Goal: Task Accomplishment & Management: Use online tool/utility

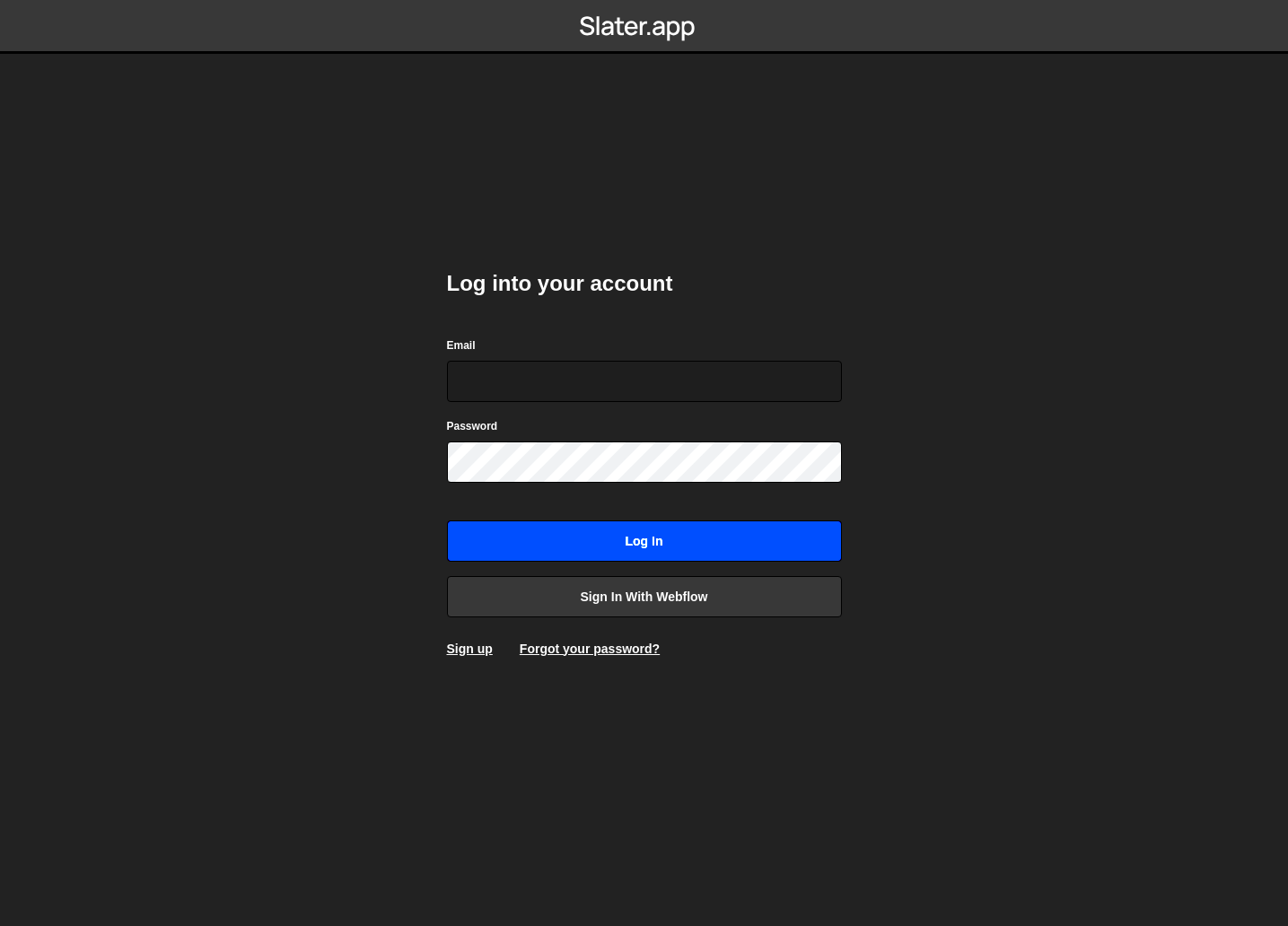
click at [546, 533] on input "Log in" at bounding box center [644, 541] width 395 height 41
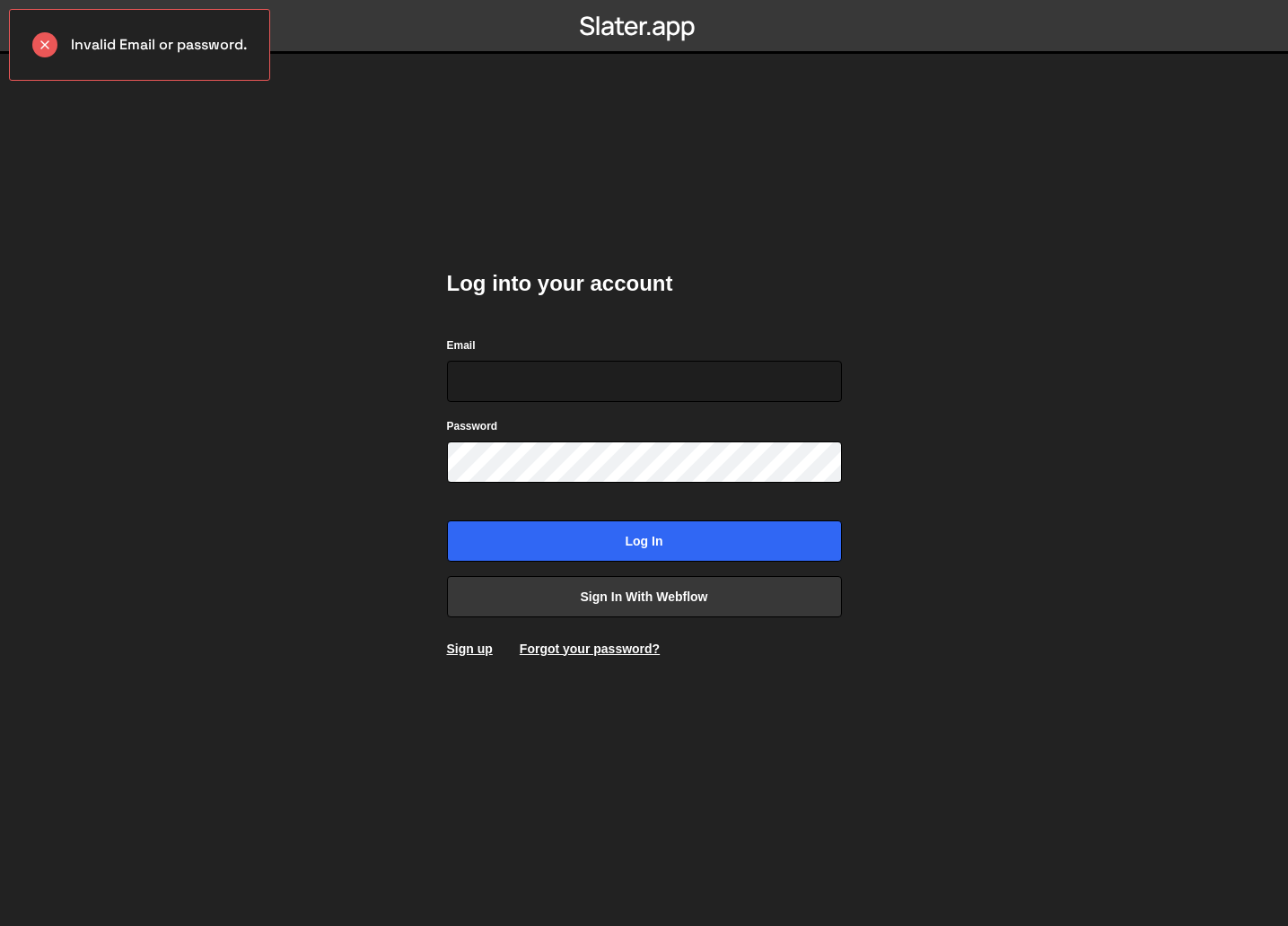
click at [405, 331] on body "Invalid Email or password. Log into your account Email Password Log in Sign in …" at bounding box center [644, 463] width 1288 height 926
click at [488, 380] on input "Email" at bounding box center [644, 381] width 395 height 41
click at [637, 374] on input "Email" at bounding box center [644, 381] width 395 height 41
type input "temmmio@gmail.com"
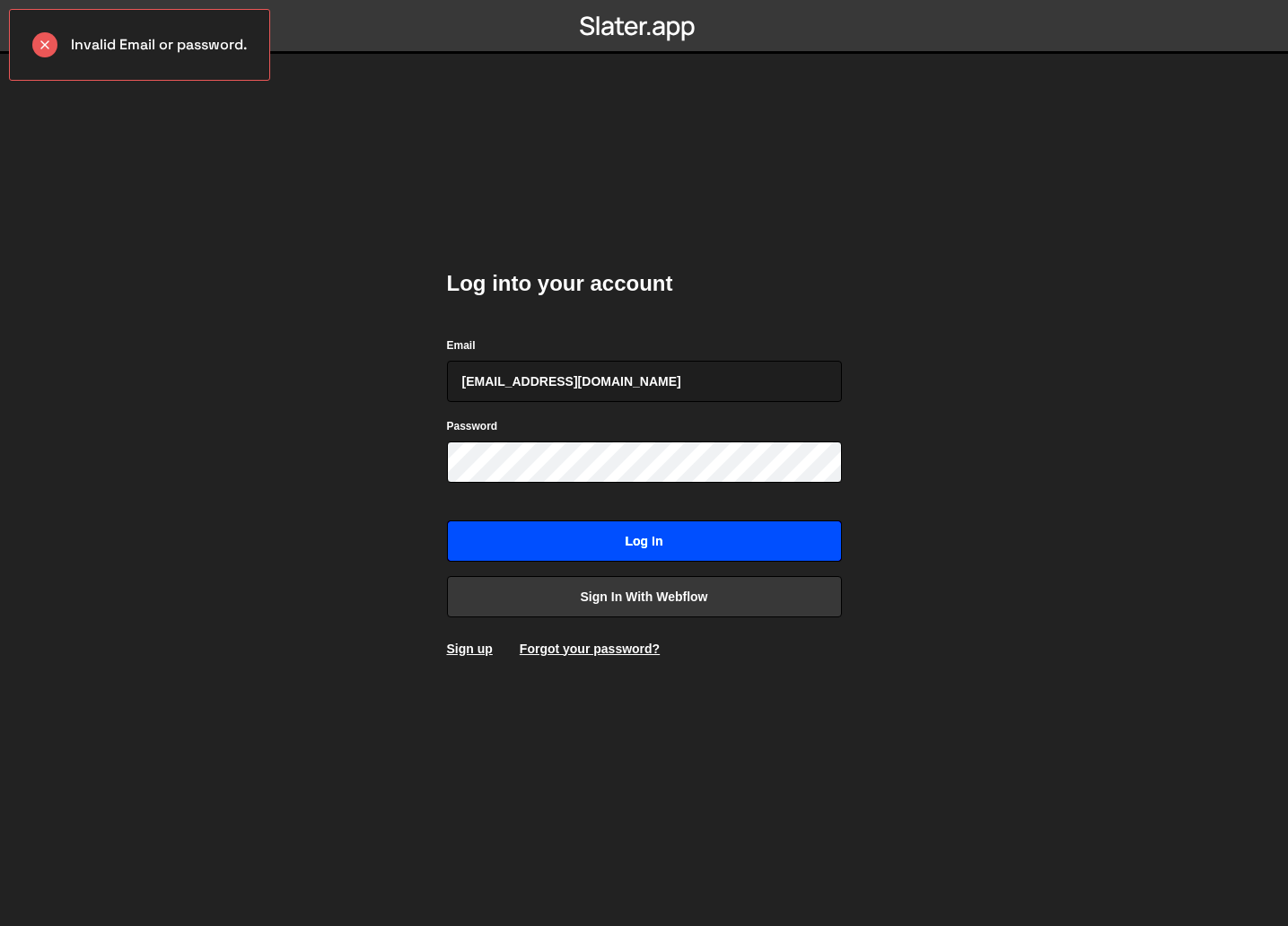
click at [648, 524] on input "Log in" at bounding box center [644, 541] width 395 height 41
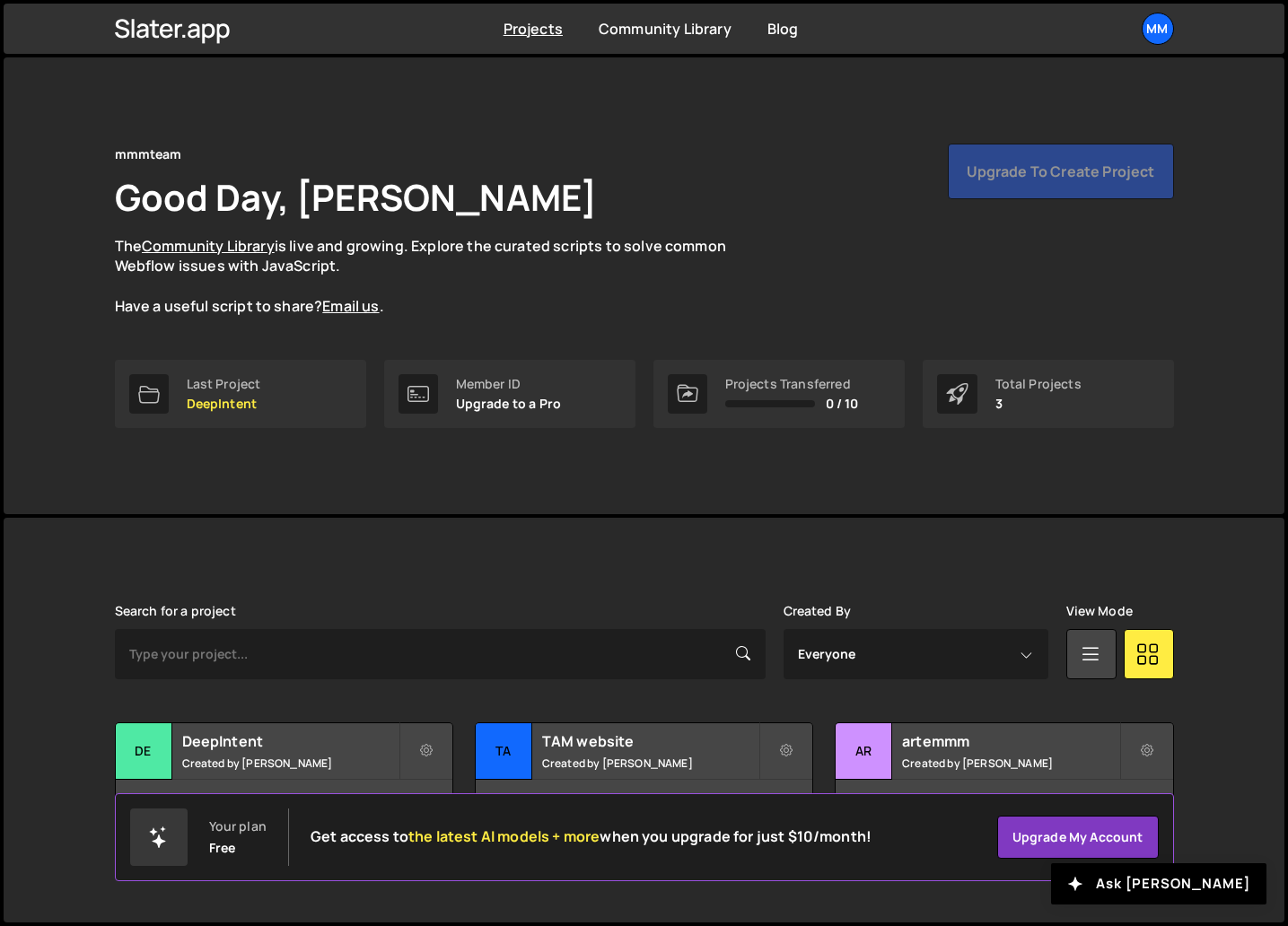
click at [857, 336] on div "mmmteam Good Day, Artem Basiuk The Community Library is live and growing. Explo…" at bounding box center [644, 251] width 1059 height 216
click at [604, 98] on div "mmmteam Good Day, Artem Basiuk The Community Library is live and growing. Explo…" at bounding box center [644, 285] width 1113 height 457
click at [865, 740] on div "ar" at bounding box center [864, 751] width 57 height 57
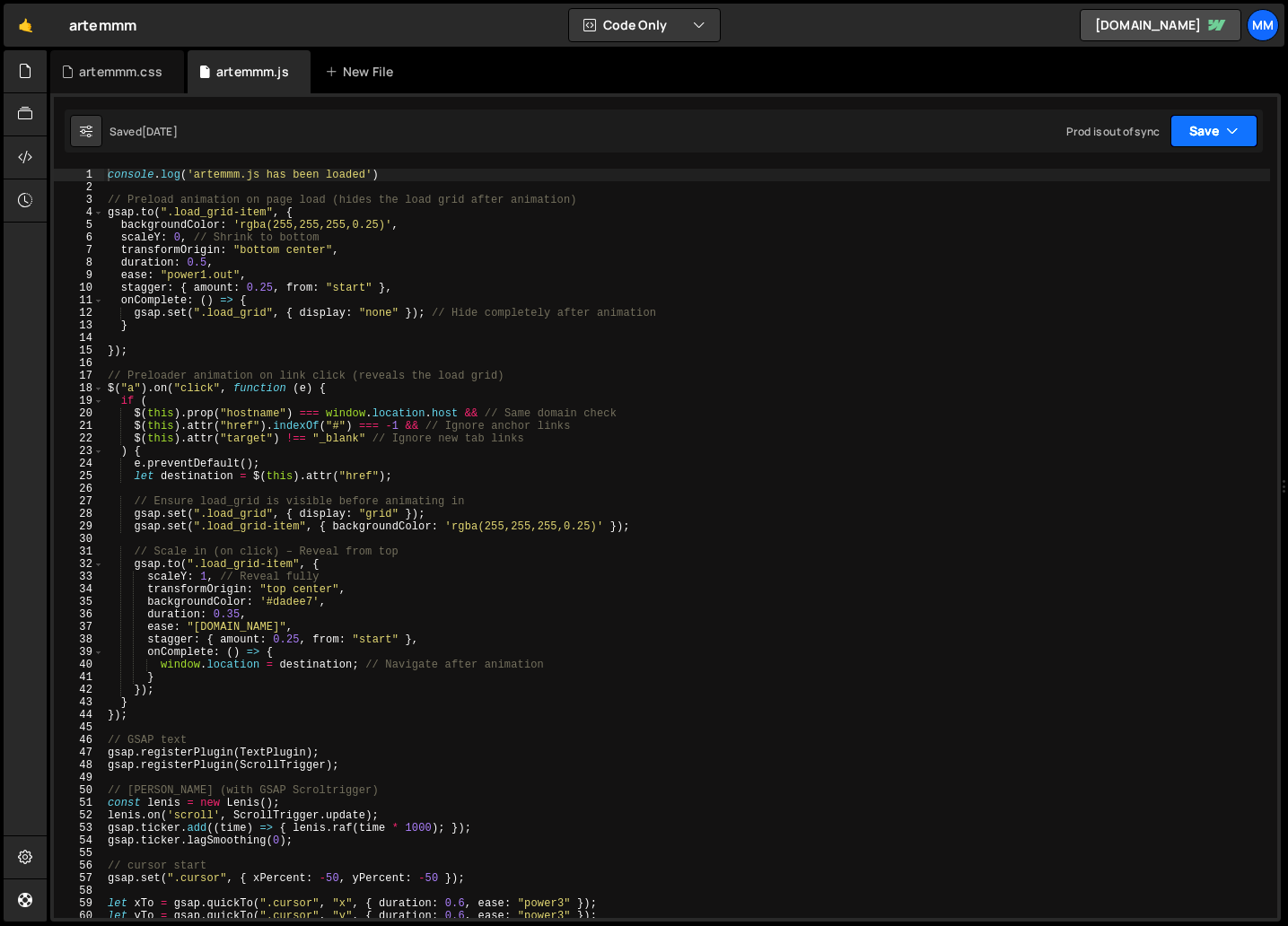
click at [1212, 128] on button "Save" at bounding box center [1213, 131] width 87 height 32
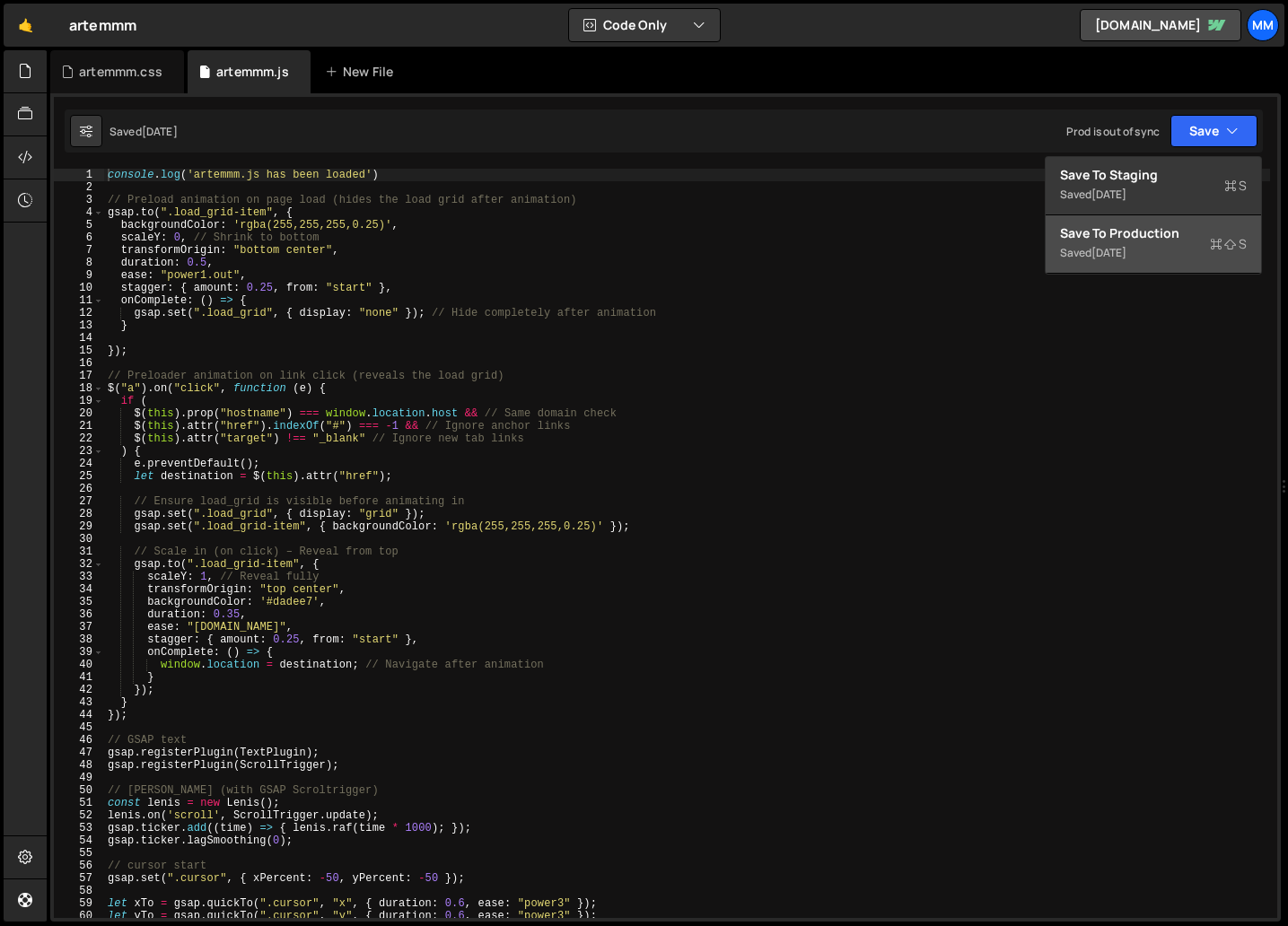
click at [1157, 228] on div "Save to Production S" at bounding box center [1153, 233] width 187 height 18
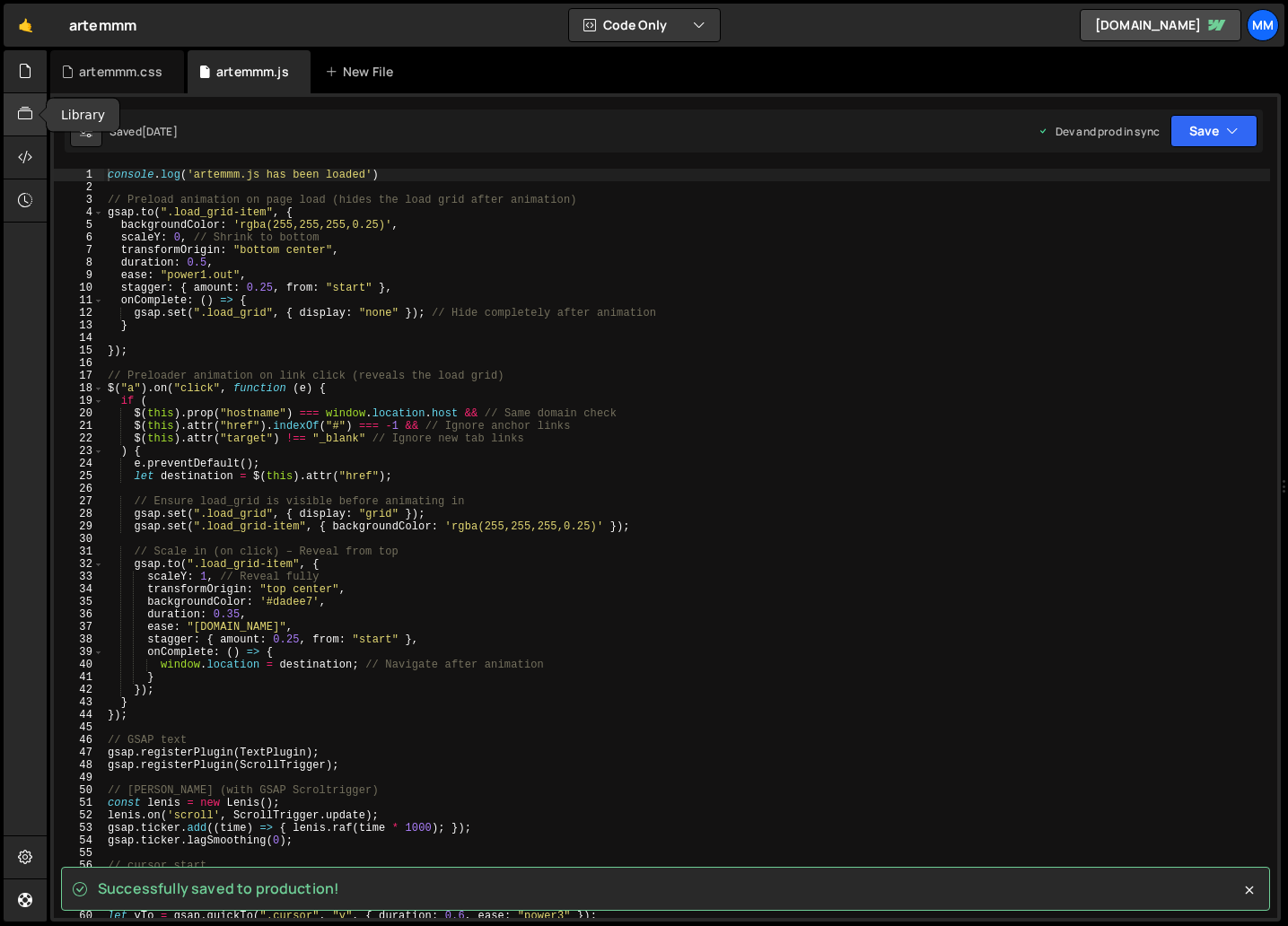
click at [23, 113] on icon at bounding box center [25, 114] width 15 height 20
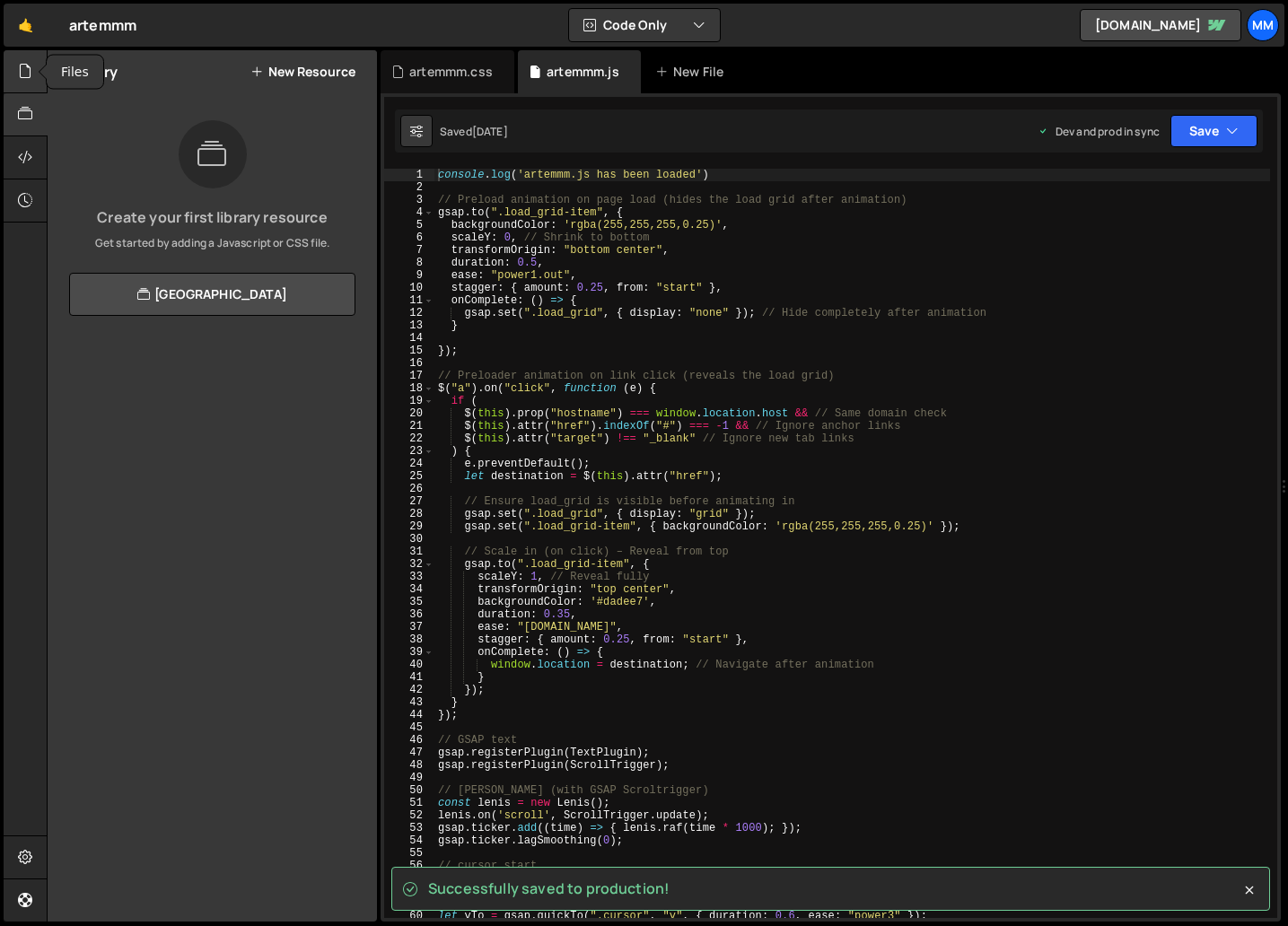
click at [28, 77] on icon at bounding box center [25, 71] width 15 height 20
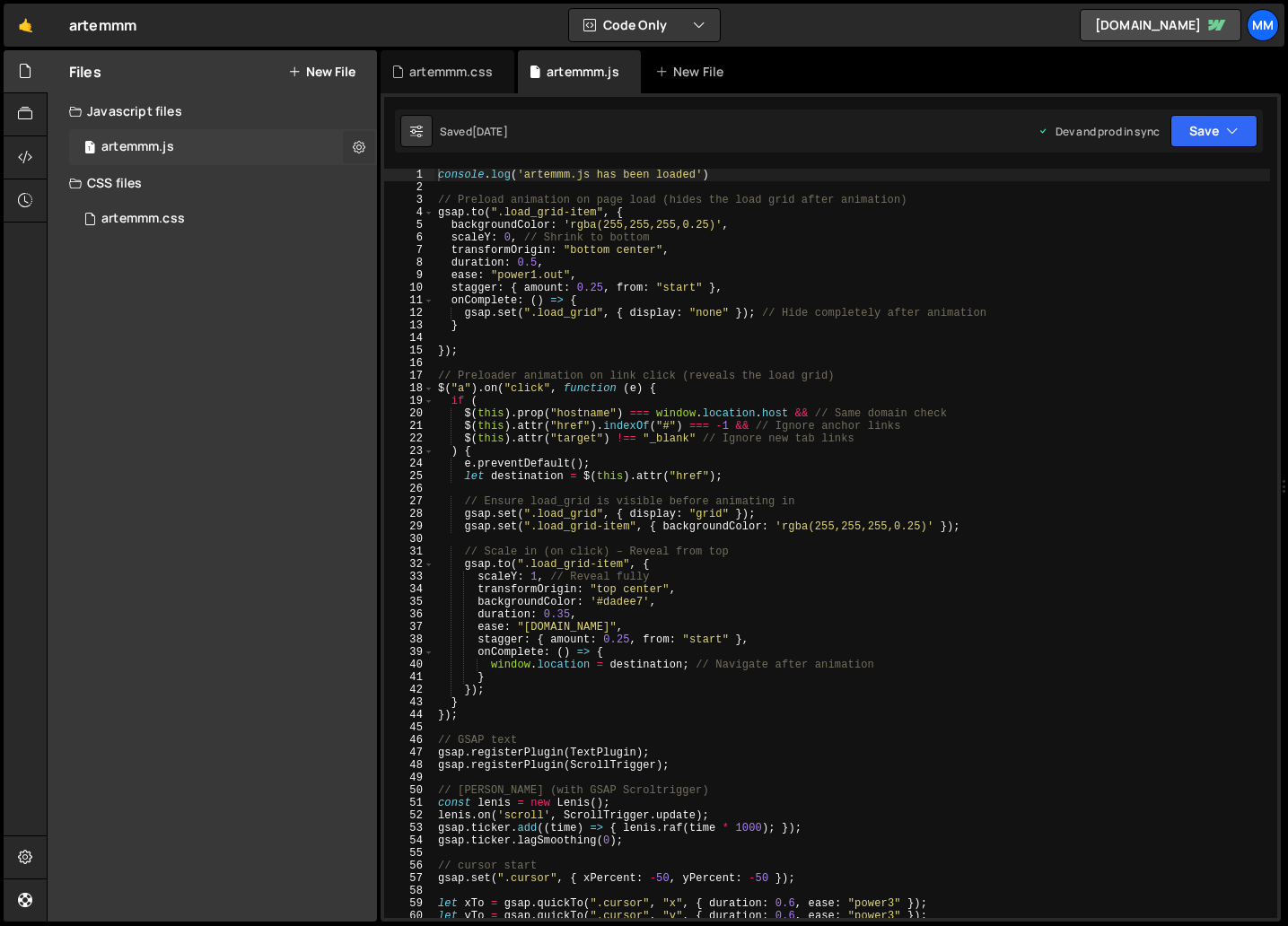
click at [360, 147] on icon at bounding box center [359, 146] width 13 height 17
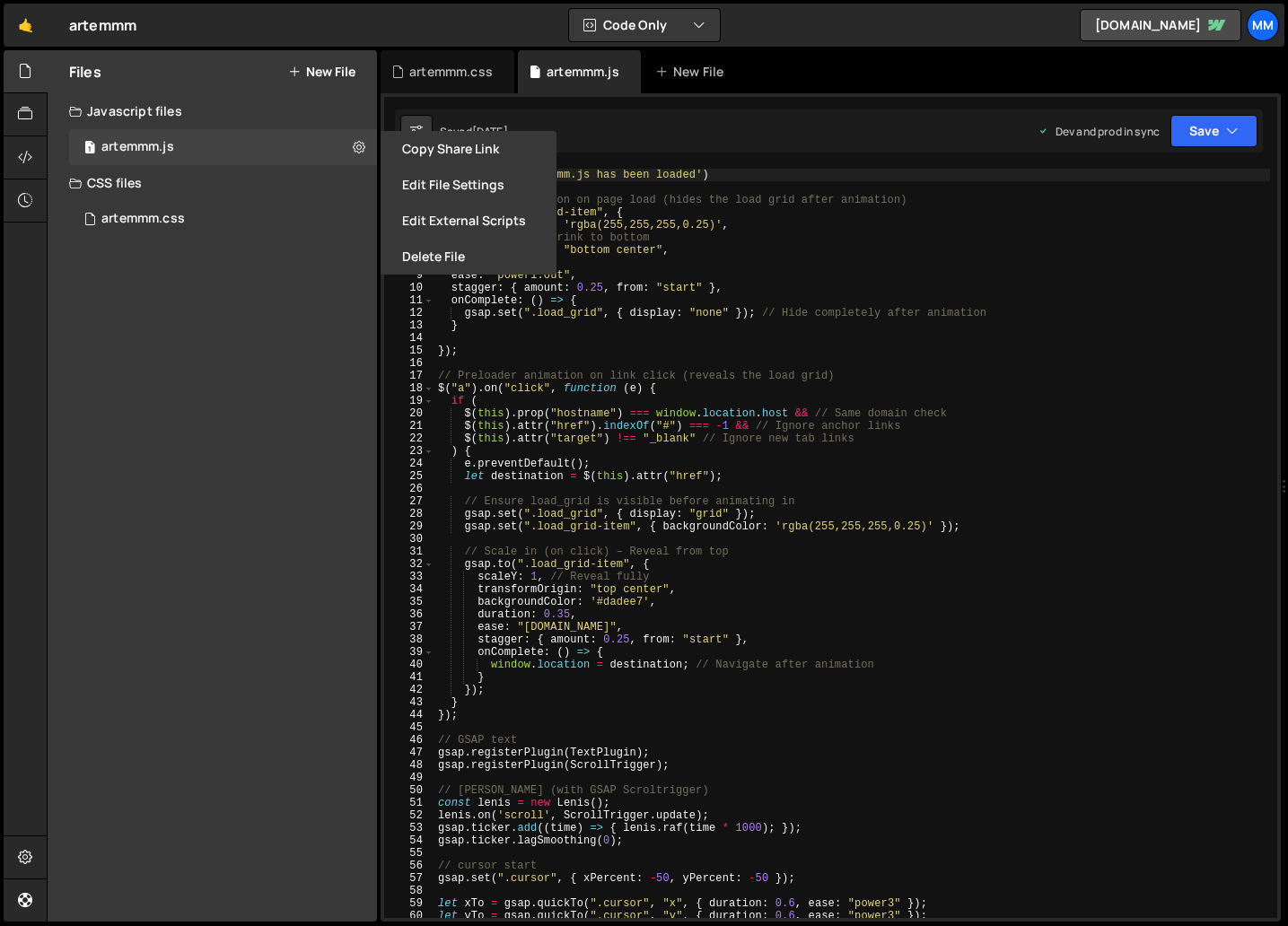
click at [228, 357] on div "Files New File Javascript files 1 artemmm.js 0 CSS files artemmm.css 0 Copy sha…" at bounding box center [211, 485] width 329 height 871
click at [236, 150] on div "1 artemmm.js 0" at bounding box center [222, 147] width 308 height 36
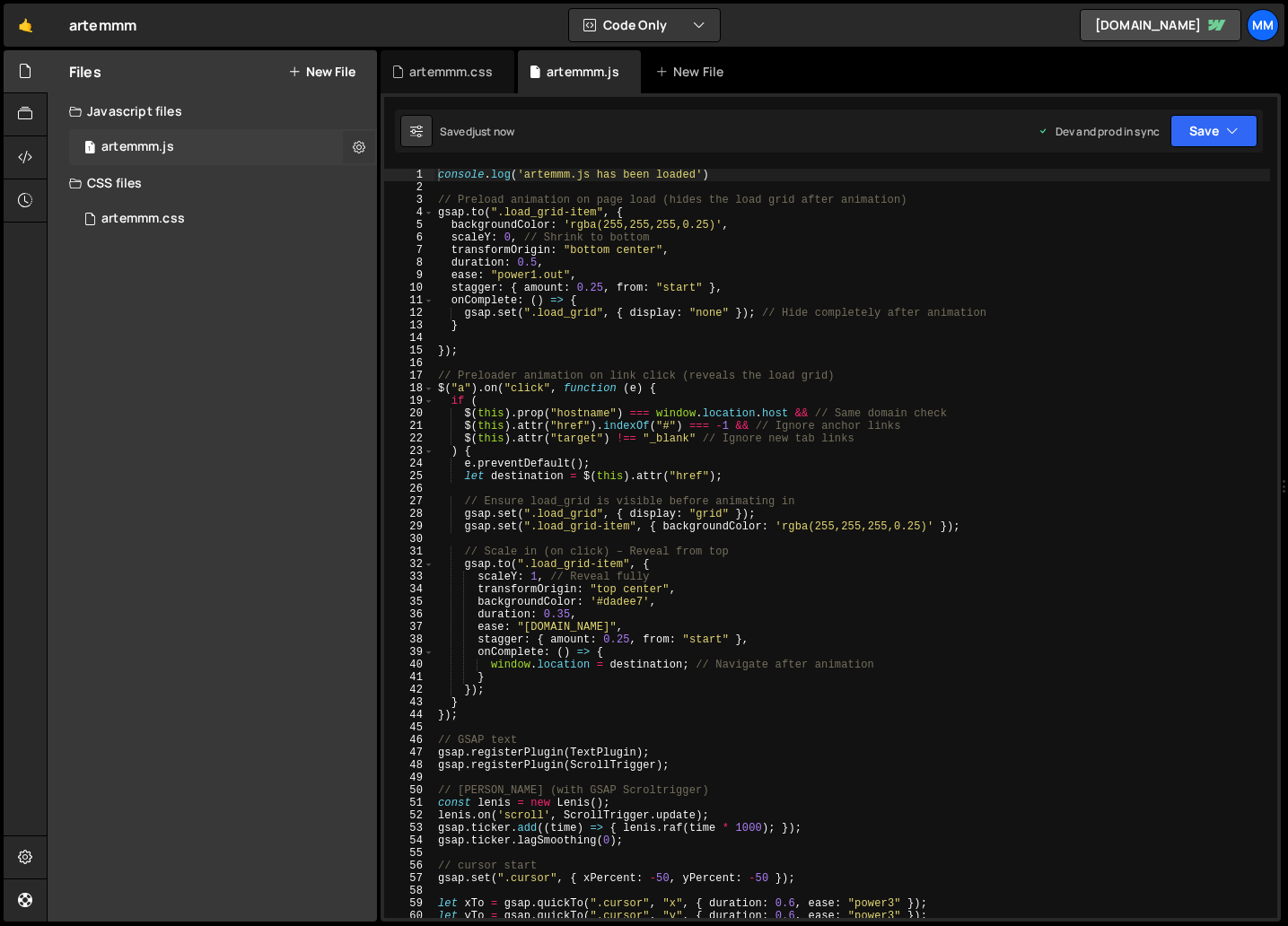
click at [351, 138] on button at bounding box center [359, 146] width 32 height 32
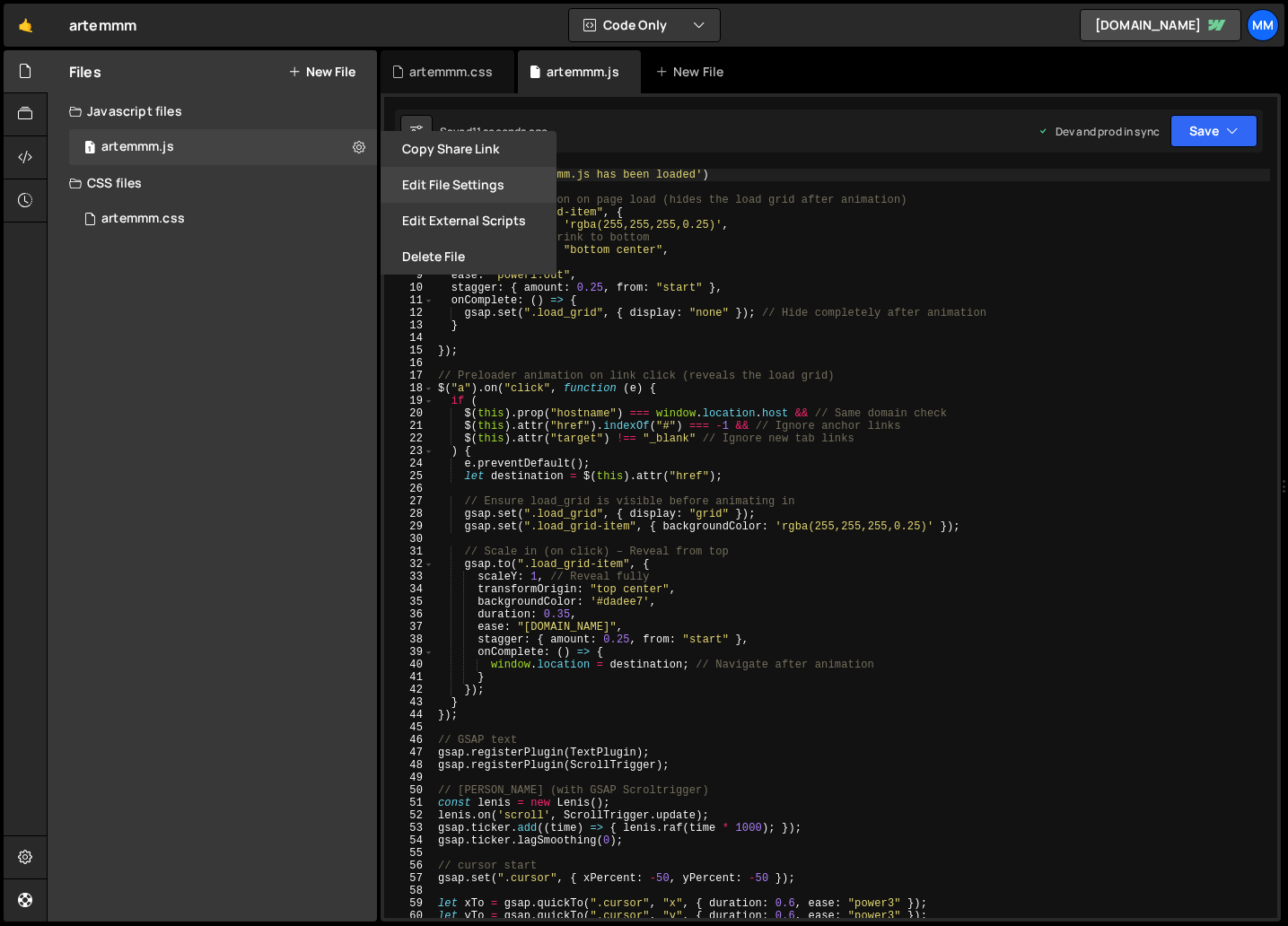
click at [470, 186] on button "Edit File Settings" at bounding box center [468, 185] width 176 height 36
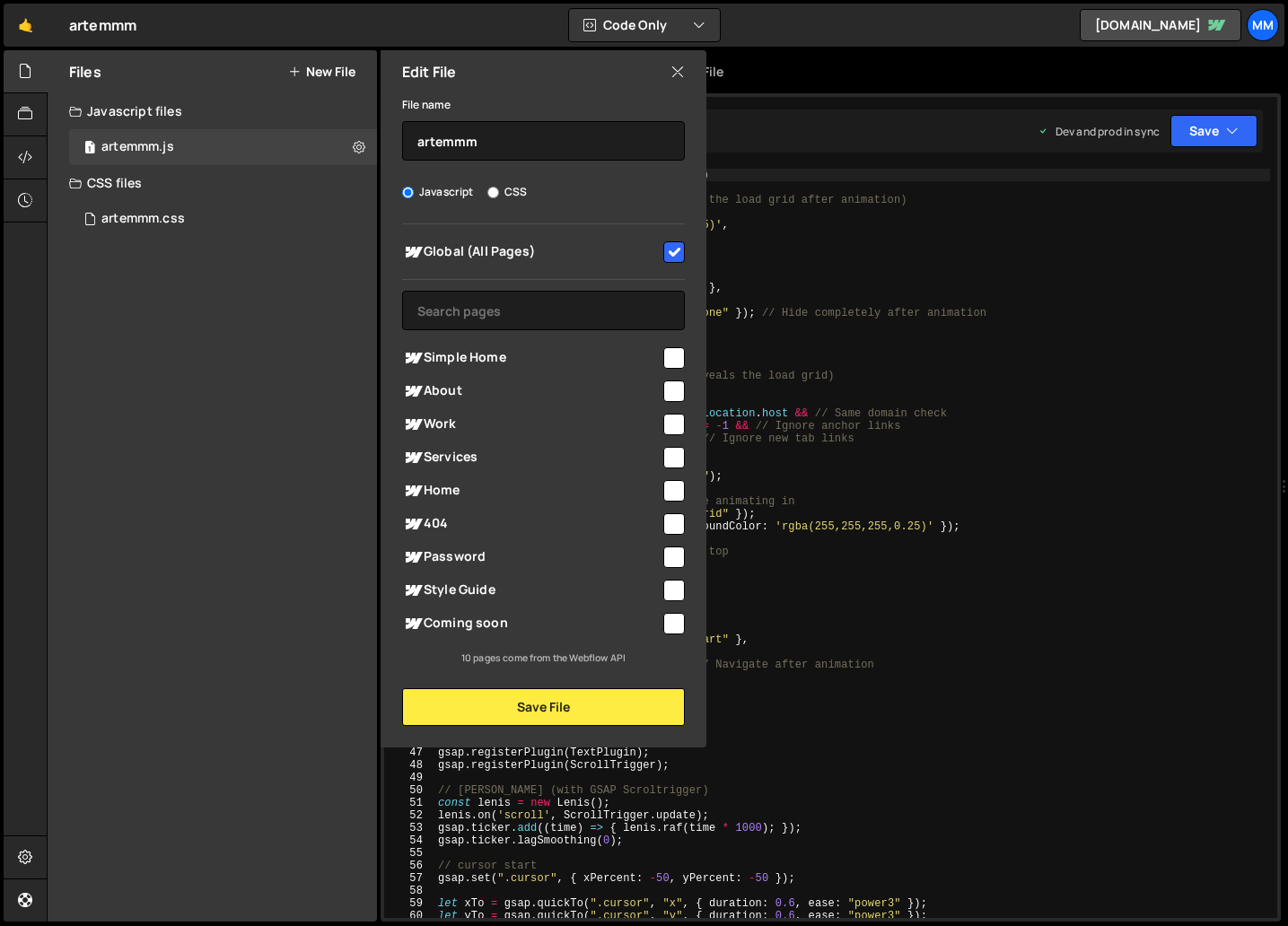
click at [678, 248] on input "checkbox" at bounding box center [674, 252] width 22 height 22
checkbox input "true"
click at [533, 710] on button "Save File" at bounding box center [543, 707] width 283 height 37
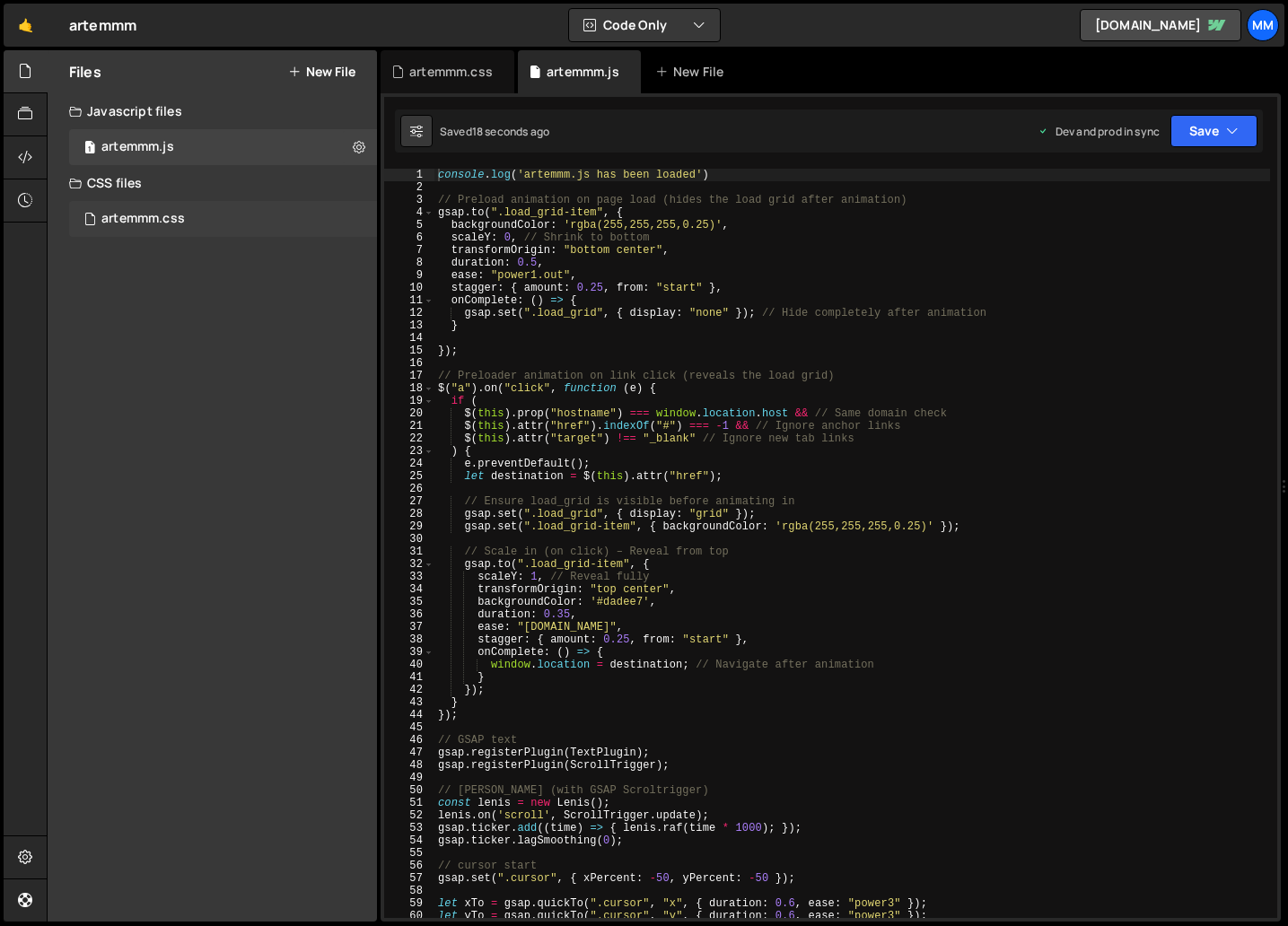
click at [350, 215] on div "artemmm.css 0" at bounding box center [222, 219] width 308 height 36
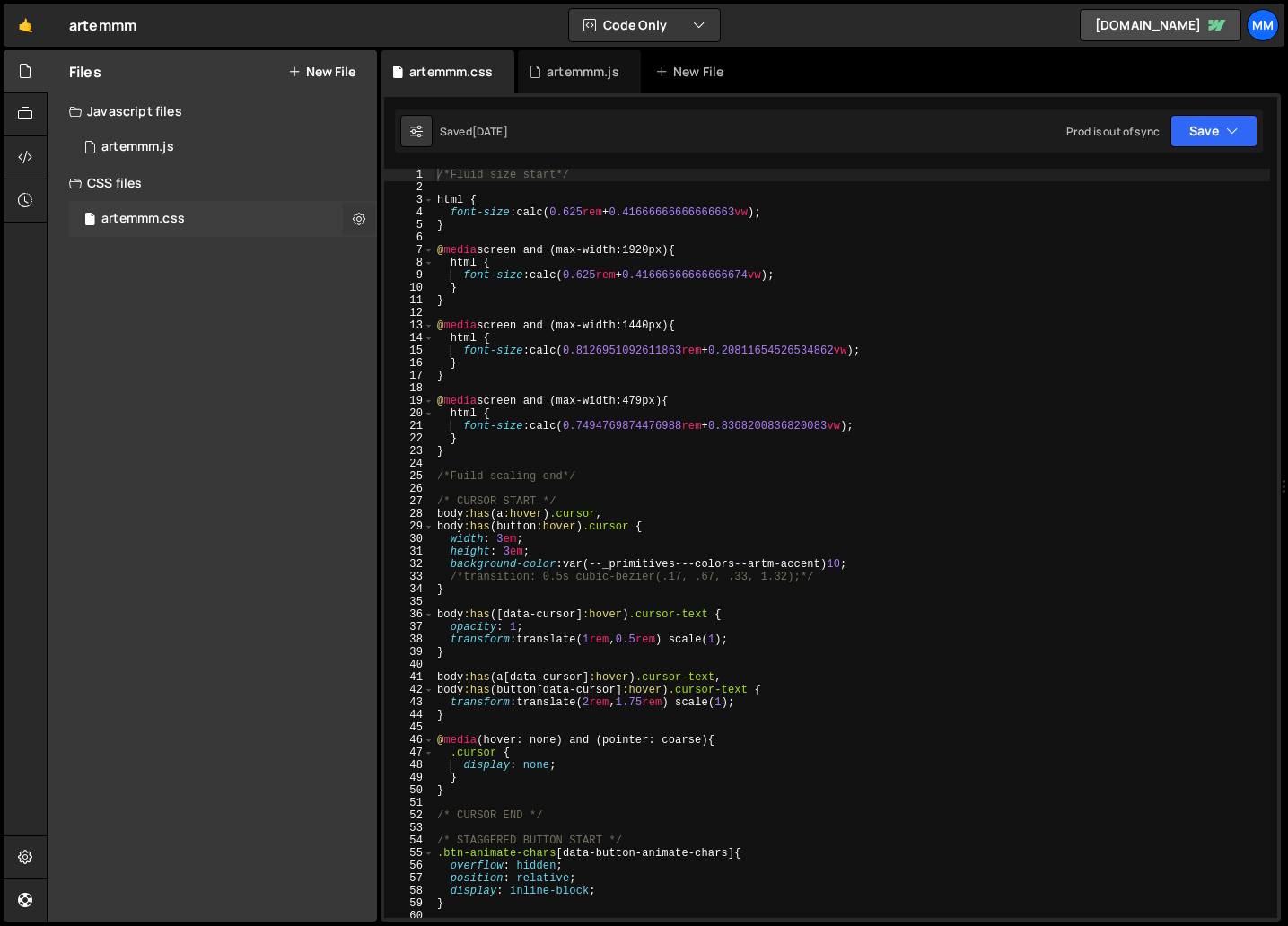
click at [358, 218] on icon at bounding box center [359, 218] width 13 height 17
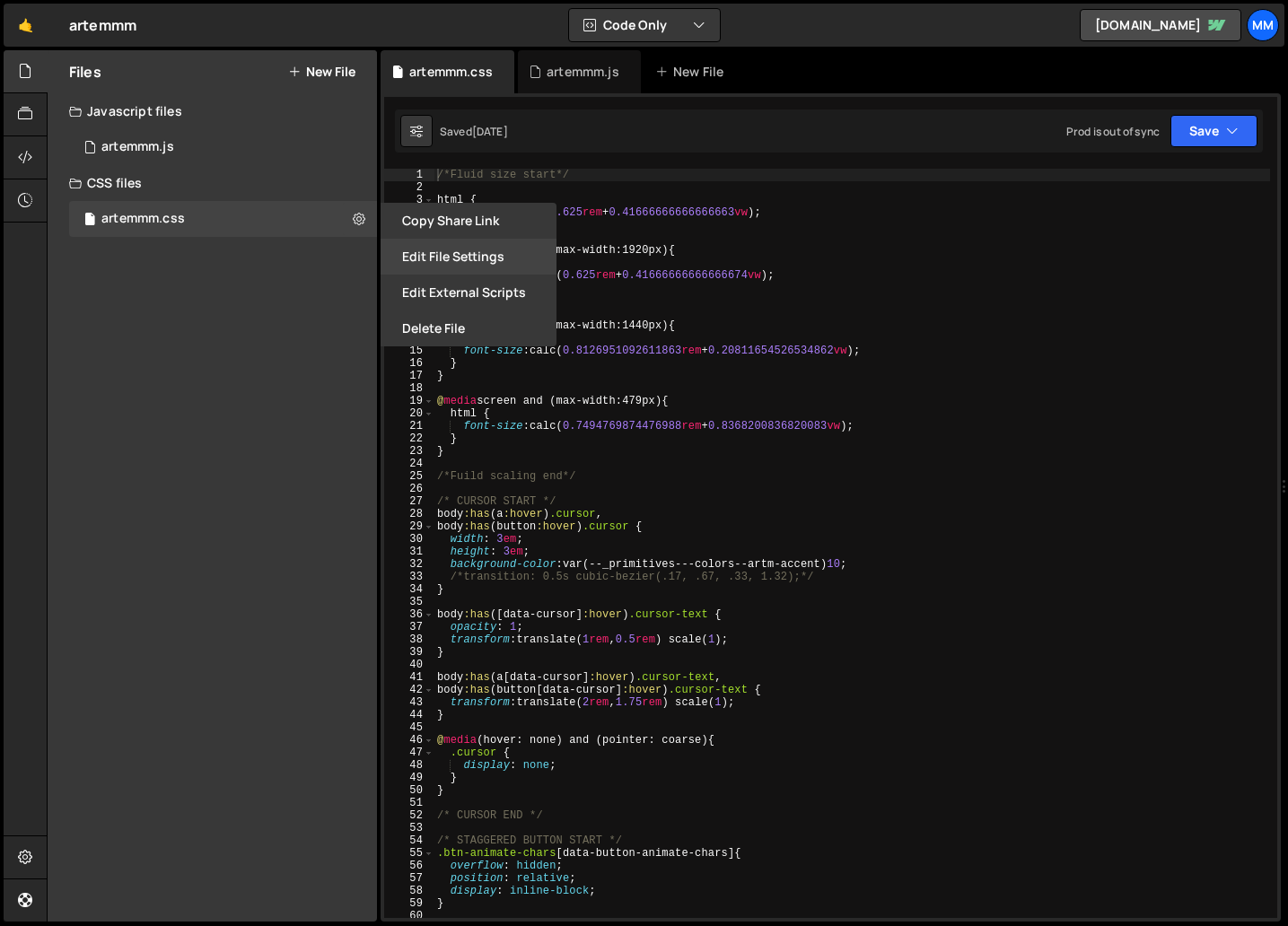
click at [471, 256] on button "Edit File Settings" at bounding box center [468, 256] width 176 height 36
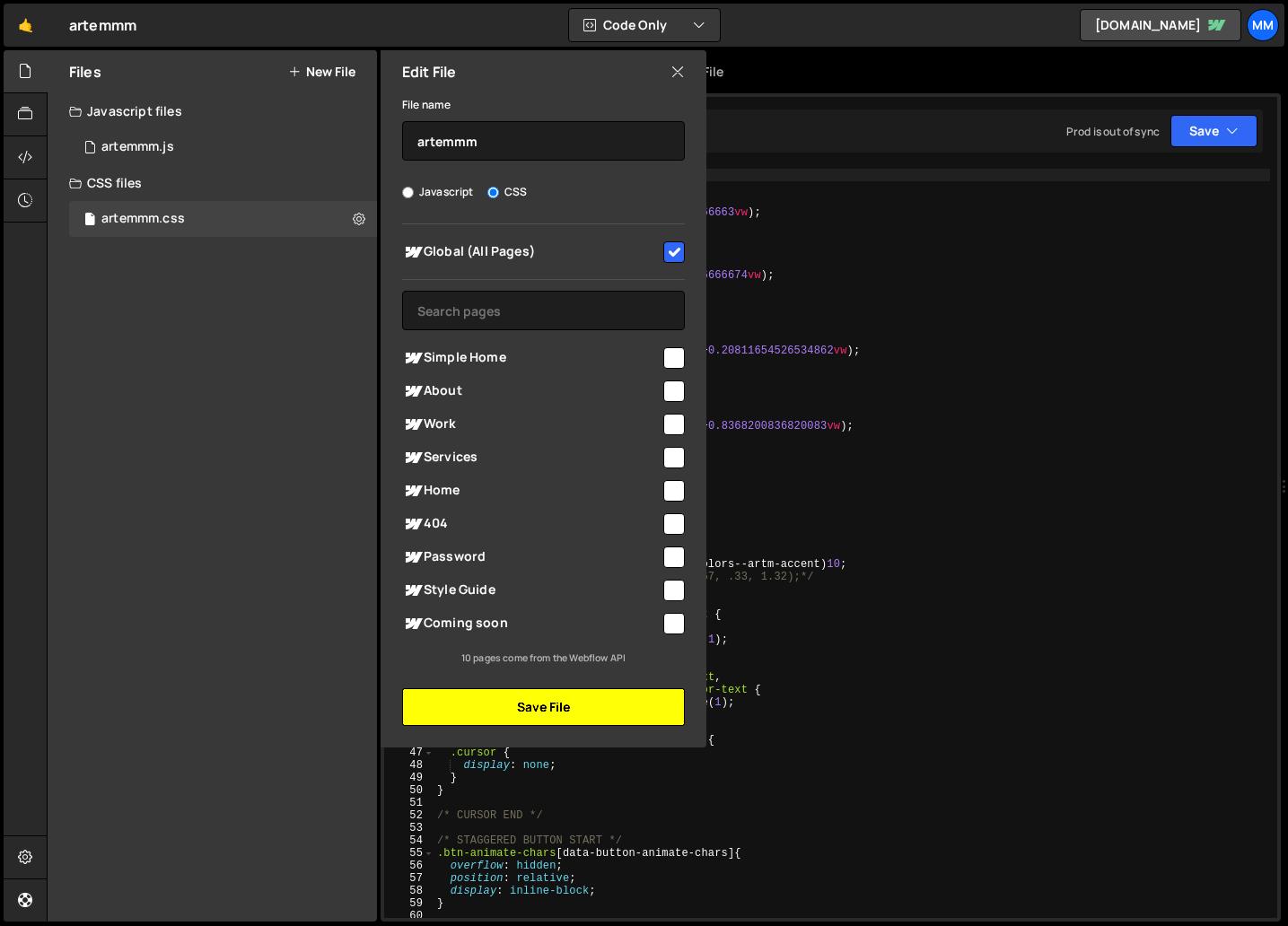
click at [562, 705] on button "Save File" at bounding box center [543, 707] width 283 height 37
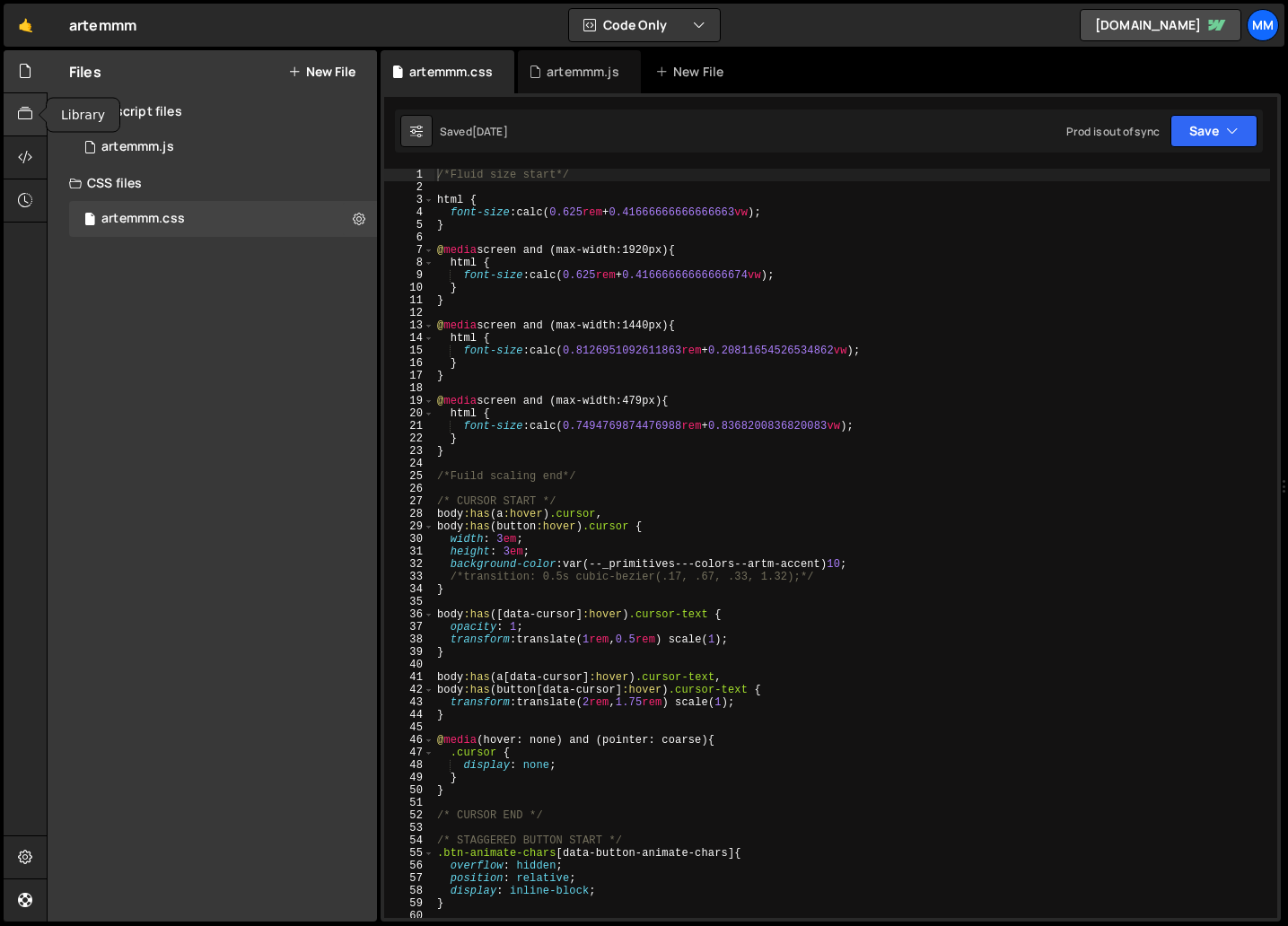
click at [26, 110] on icon at bounding box center [25, 114] width 15 height 20
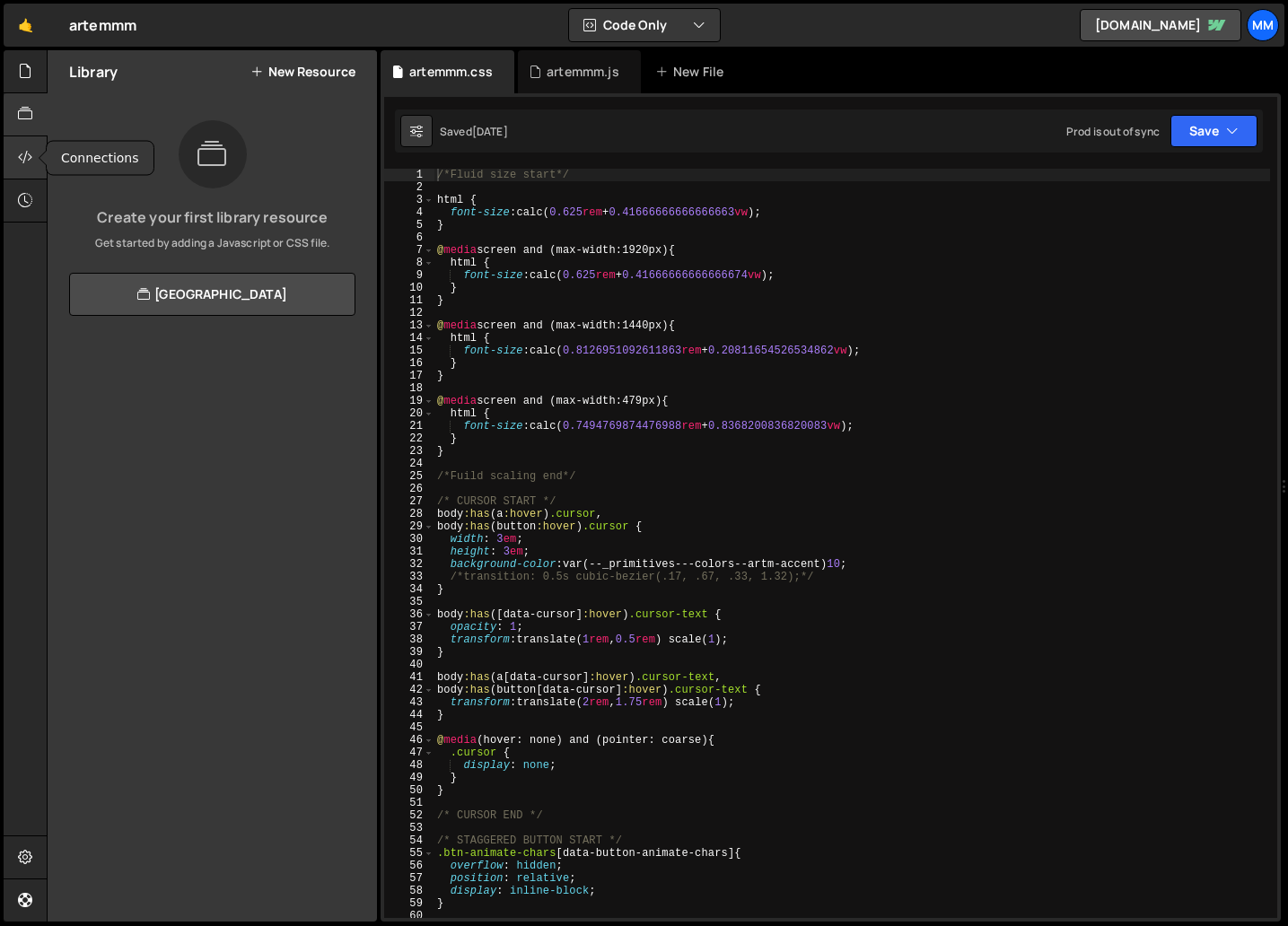
click at [22, 161] on icon at bounding box center [25, 157] width 15 height 20
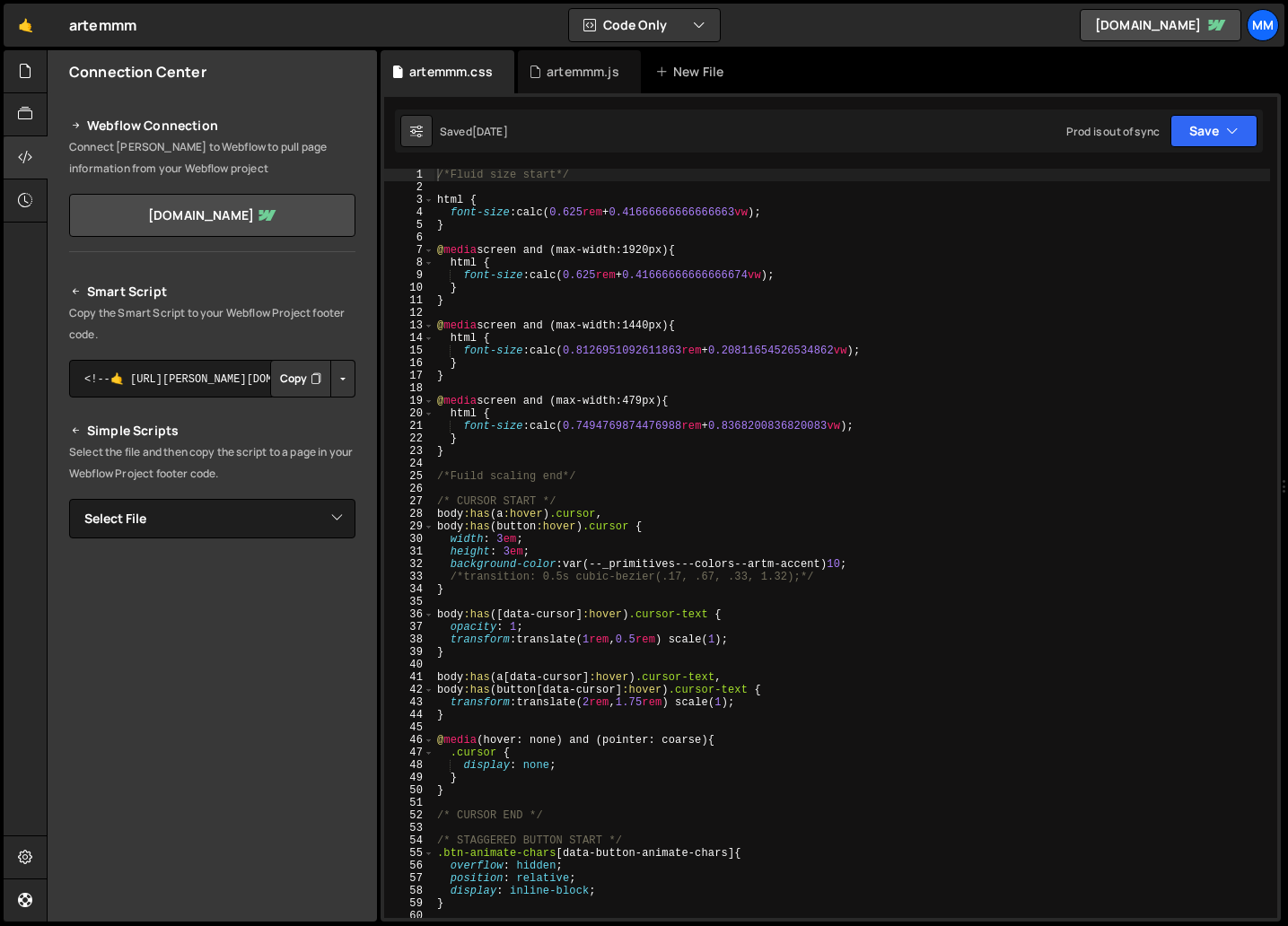
click at [291, 372] on button "Copy" at bounding box center [301, 378] width 61 height 37
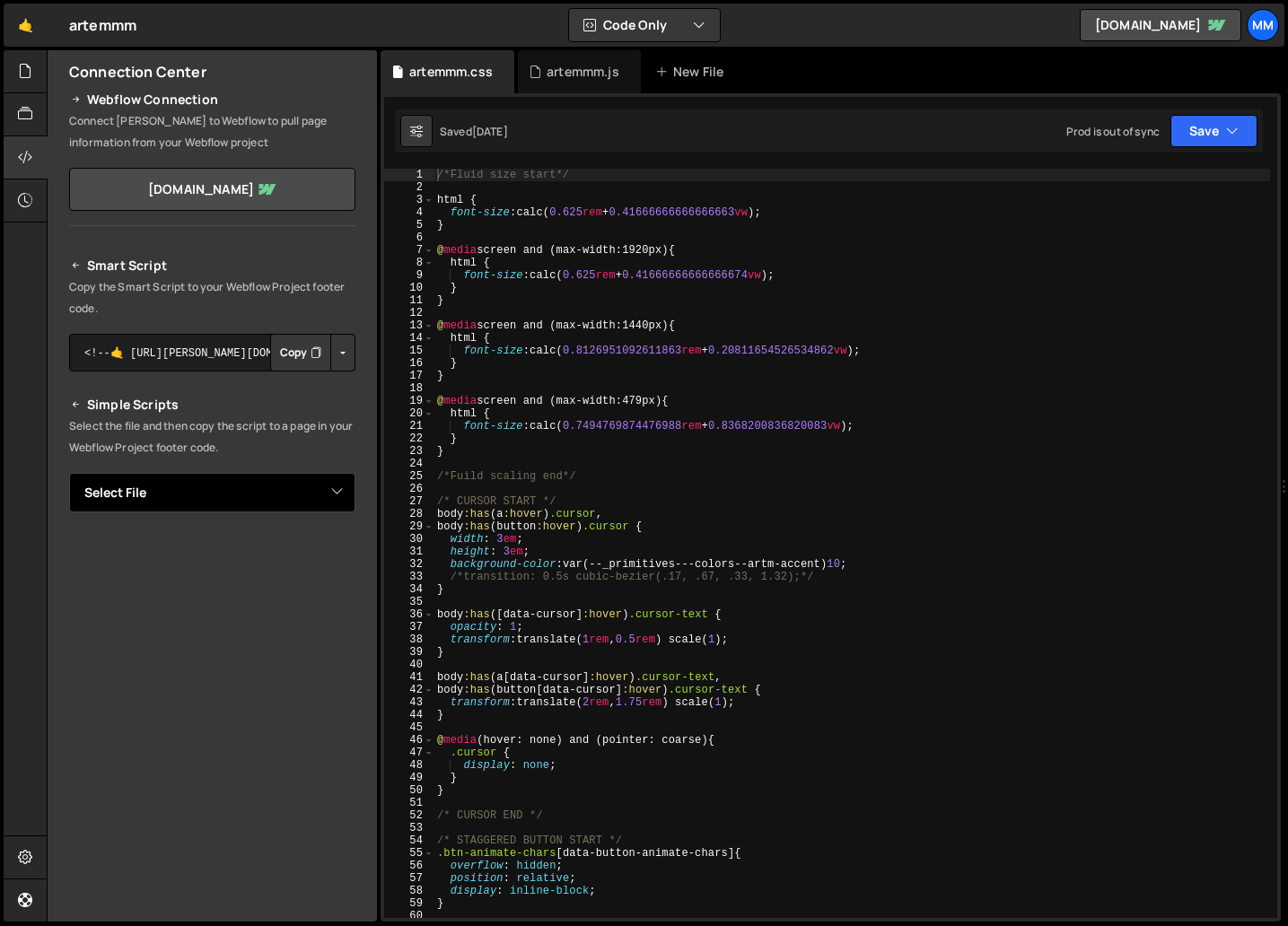
click at [280, 484] on select "Select File artemmm.js artemmm.css" at bounding box center [211, 492] width 286 height 39
click at [298, 355] on button "Copy" at bounding box center [301, 353] width 61 height 37
click at [238, 188] on link "artemmm-com.webflow.io" at bounding box center [211, 190] width 286 height 43
